Goal: Task Accomplishment & Management: Manage account settings

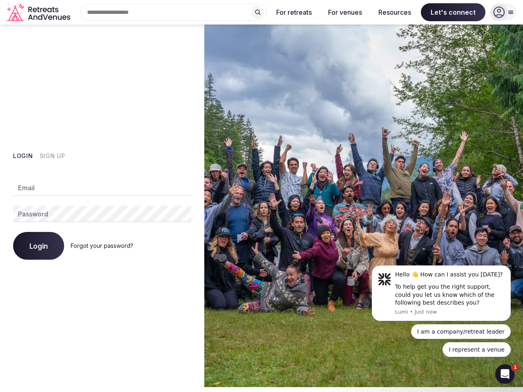
click at [261, 194] on img at bounding box center [363, 206] width 319 height 363
click at [173, 12] on div "Search Popular Destinations [GEOGRAPHIC_DATA], [GEOGRAPHIC_DATA] [GEOGRAPHIC_DA…" at bounding box center [170, 12] width 193 height 17
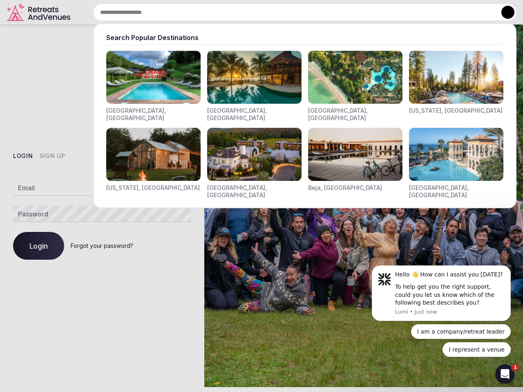
click at [258, 12] on input "text" at bounding box center [304, 12] width 423 height 17
click at [294, 12] on input "text" at bounding box center [304, 12] width 423 height 17
click at [345, 12] on input "text" at bounding box center [304, 12] width 423 height 17
click at [394, 12] on input "text" at bounding box center [304, 12] width 423 height 17
click at [453, 12] on input "text" at bounding box center [304, 12] width 423 height 17
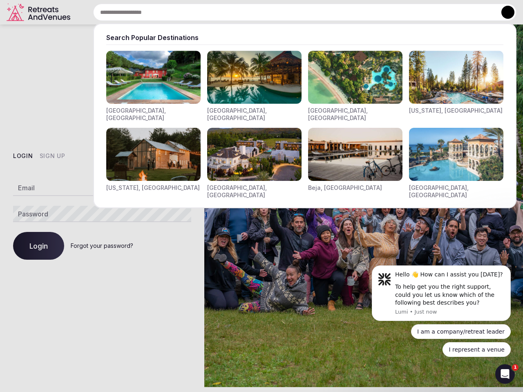
click at [503, 12] on button at bounding box center [507, 12] width 13 height 13
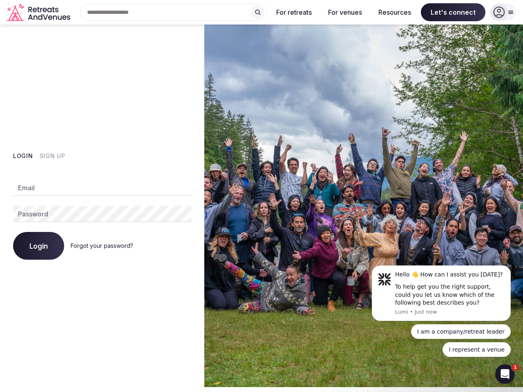
click at [23, 156] on button "Login" at bounding box center [23, 156] width 20 height 8
click at [52, 156] on button "Sign Up" at bounding box center [53, 156] width 26 height 8
